Goal: Go to known website: Access a specific website the user already knows

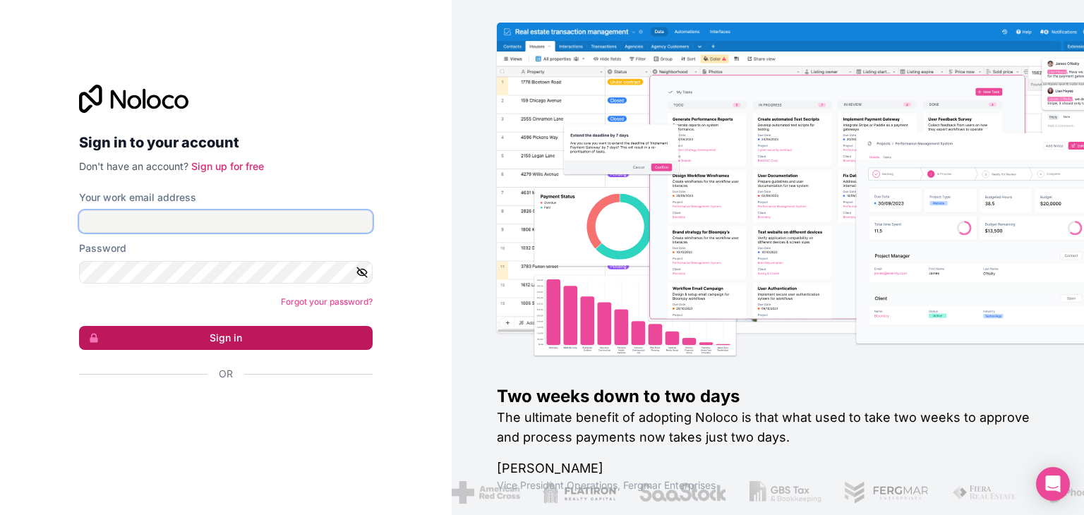
type input "[EMAIL_ADDRESS][DOMAIN_NAME]"
click at [271, 344] on button "Sign in" at bounding box center [225, 338] width 293 height 24
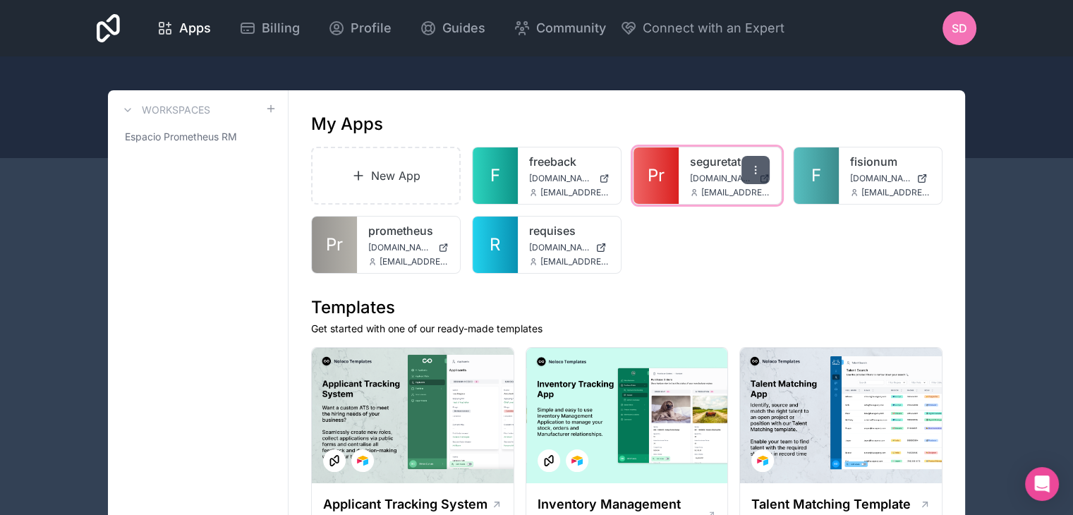
click at [751, 167] on icon at bounding box center [755, 169] width 11 height 11
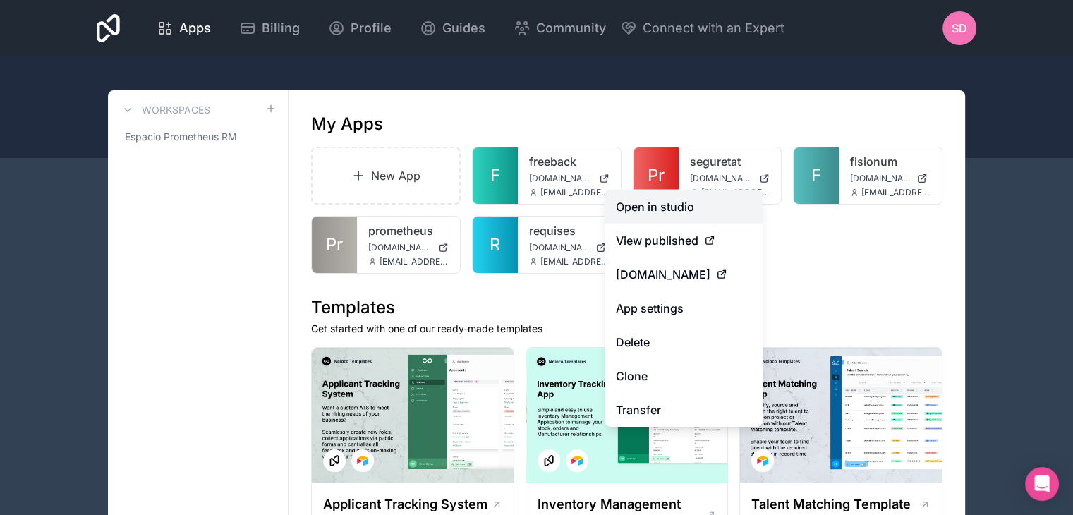
click at [735, 199] on link "Open in studio" at bounding box center [684, 207] width 158 height 34
